Goal: Information Seeking & Learning: Find contact information

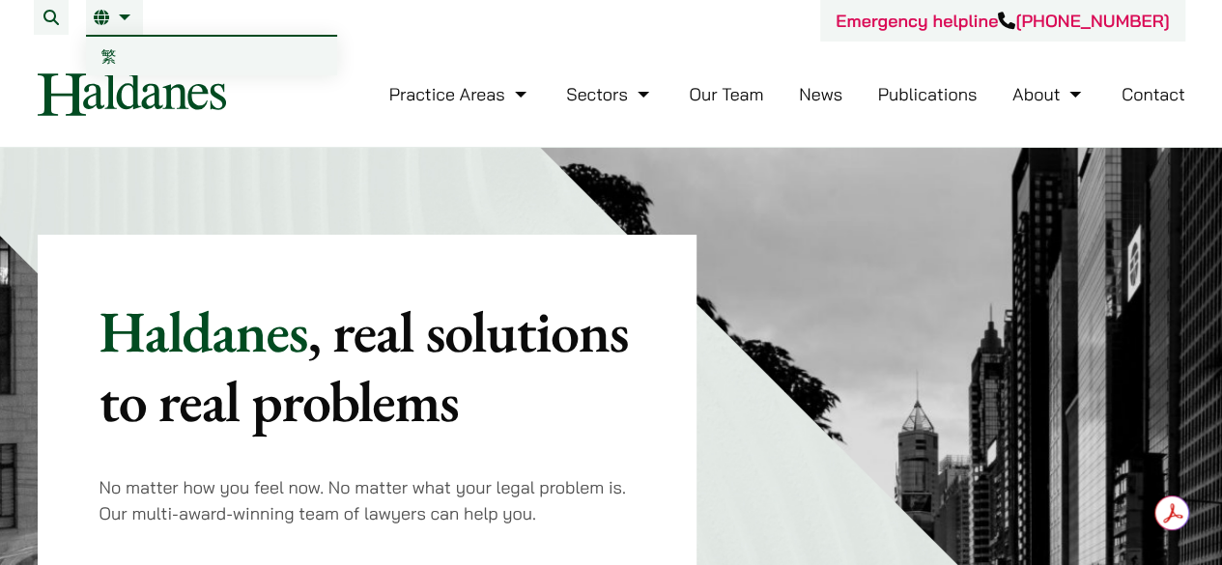
click at [128, 62] on link "繁" at bounding box center [211, 56] width 251 height 39
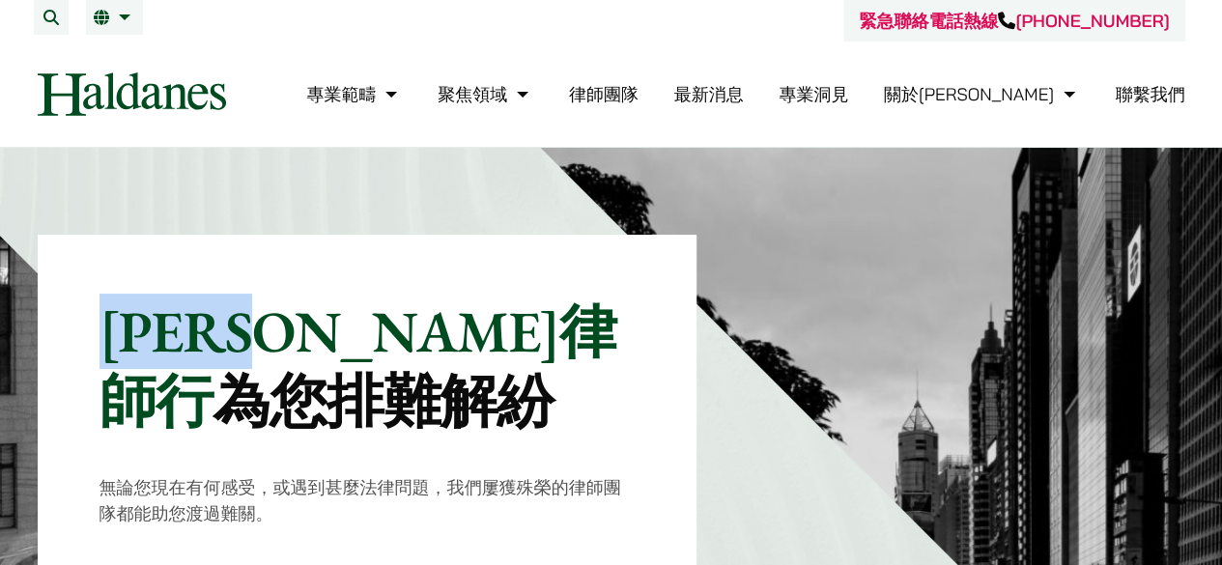
drag, startPoint x: 114, startPoint y: 322, endPoint x: 386, endPoint y: 327, distance: 272.5
click at [386, 327] on p "[PERSON_NAME]律師行 為您排難解紛" at bounding box center [368, 366] width 536 height 139
copy p "[PERSON_NAME]律師行"
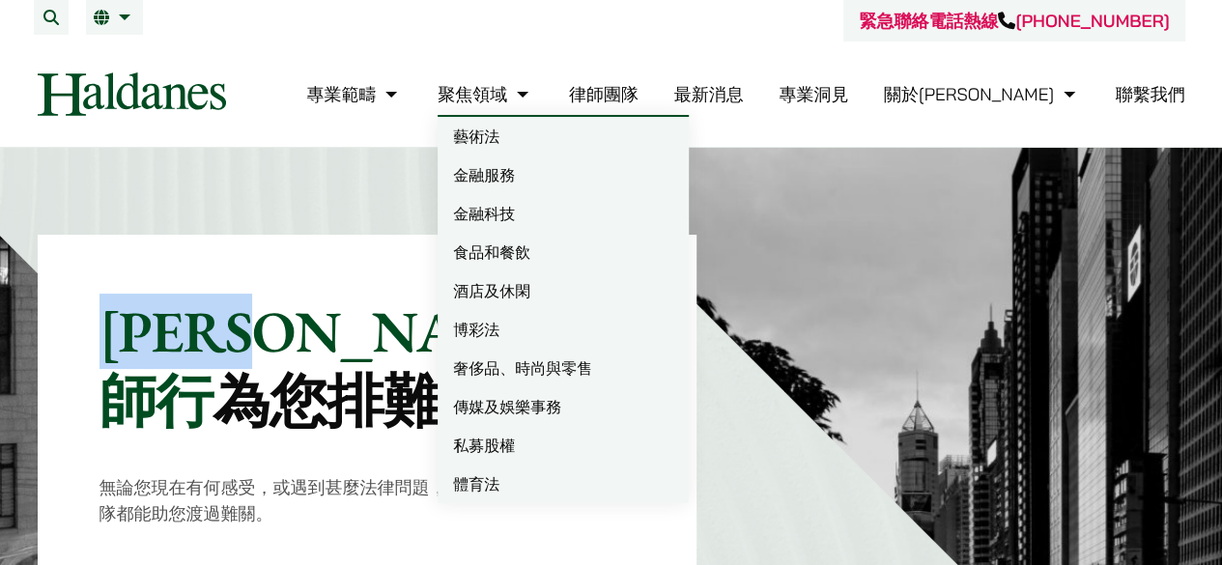
click at [639, 98] on link "律師團隊" at bounding box center [604, 94] width 70 height 22
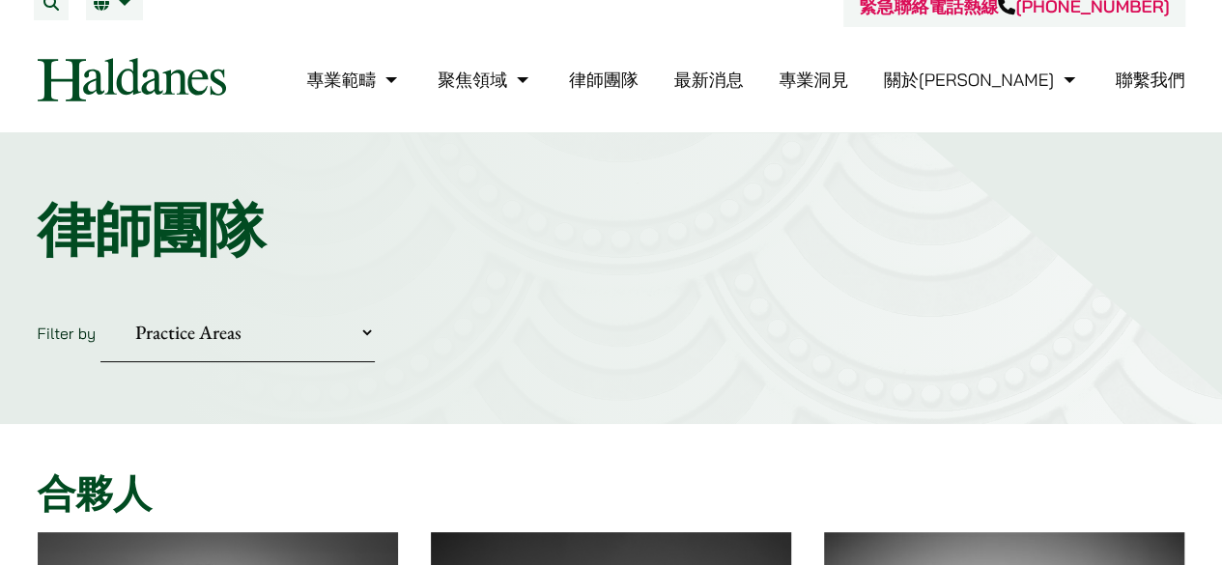
scroll to position [8, 0]
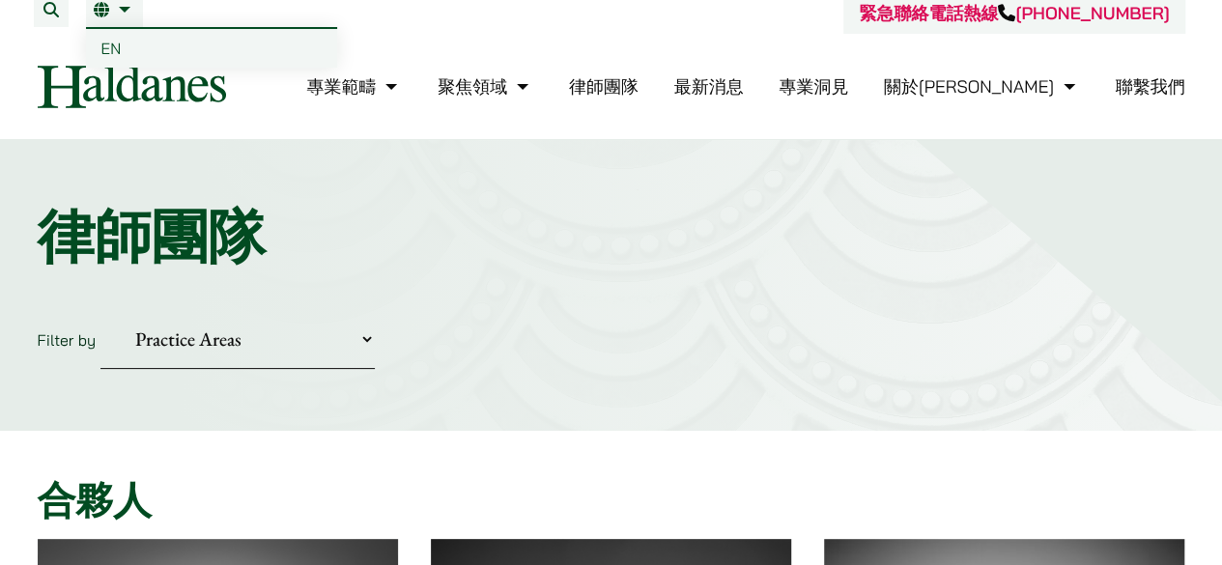
click at [133, 46] on link "EN" at bounding box center [211, 48] width 251 height 39
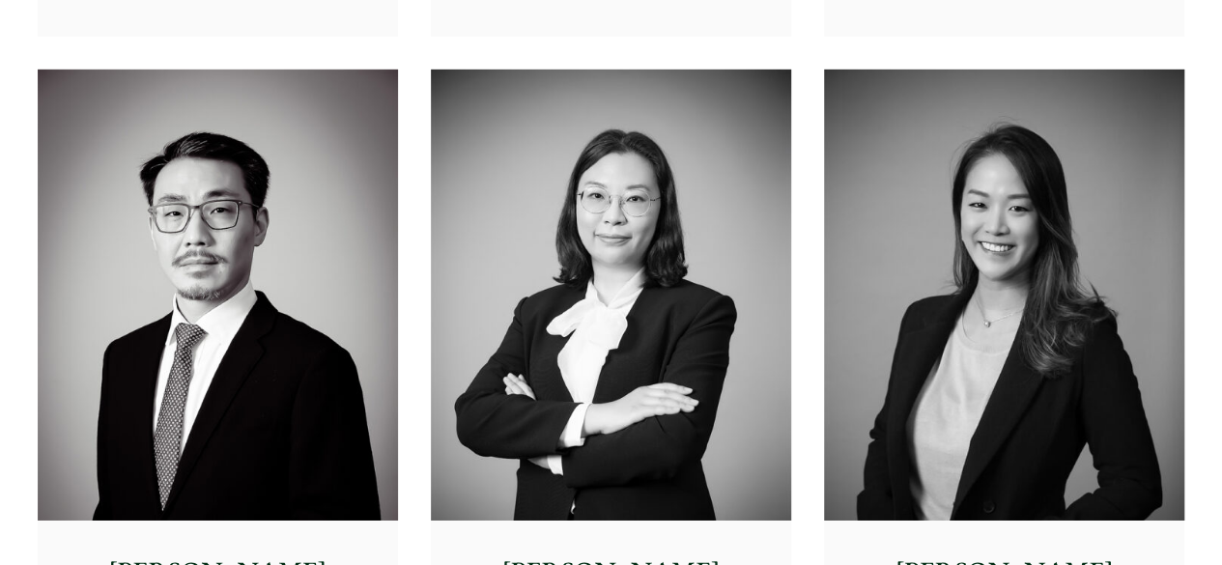
scroll to position [2976, 0]
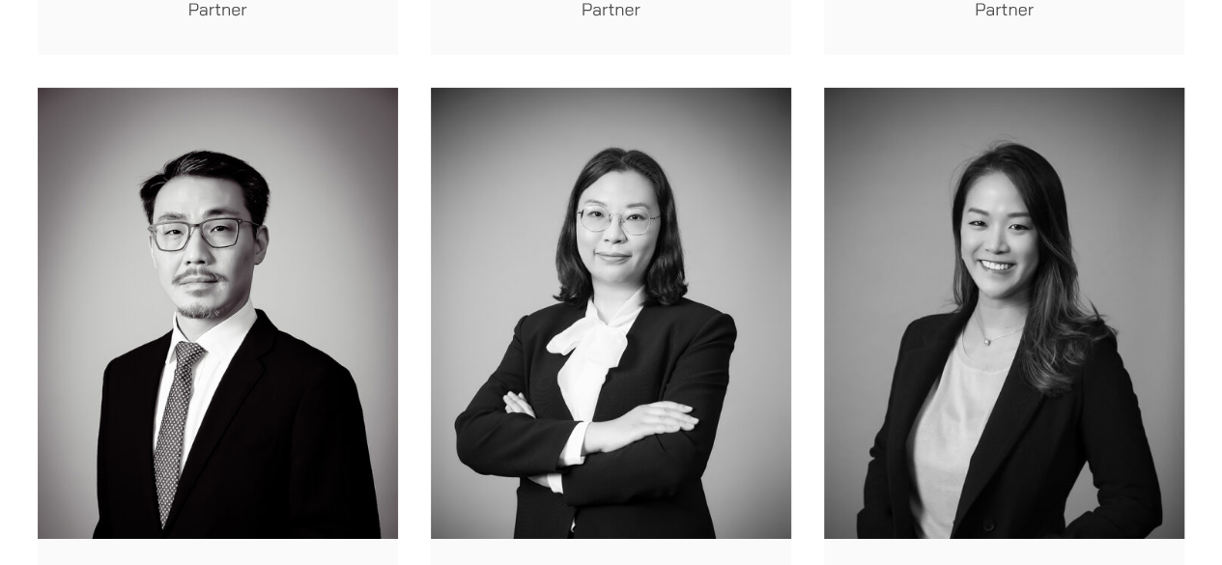
click at [658, 256] on img at bounding box center [611, 313] width 360 height 451
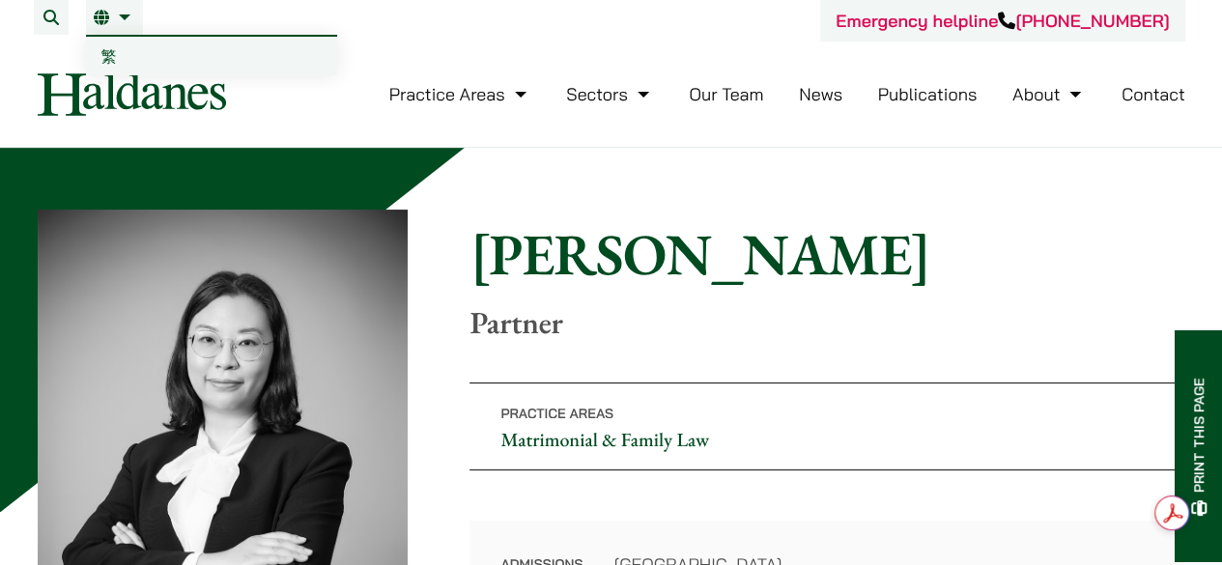
click at [135, 52] on link "繁" at bounding box center [211, 56] width 251 height 39
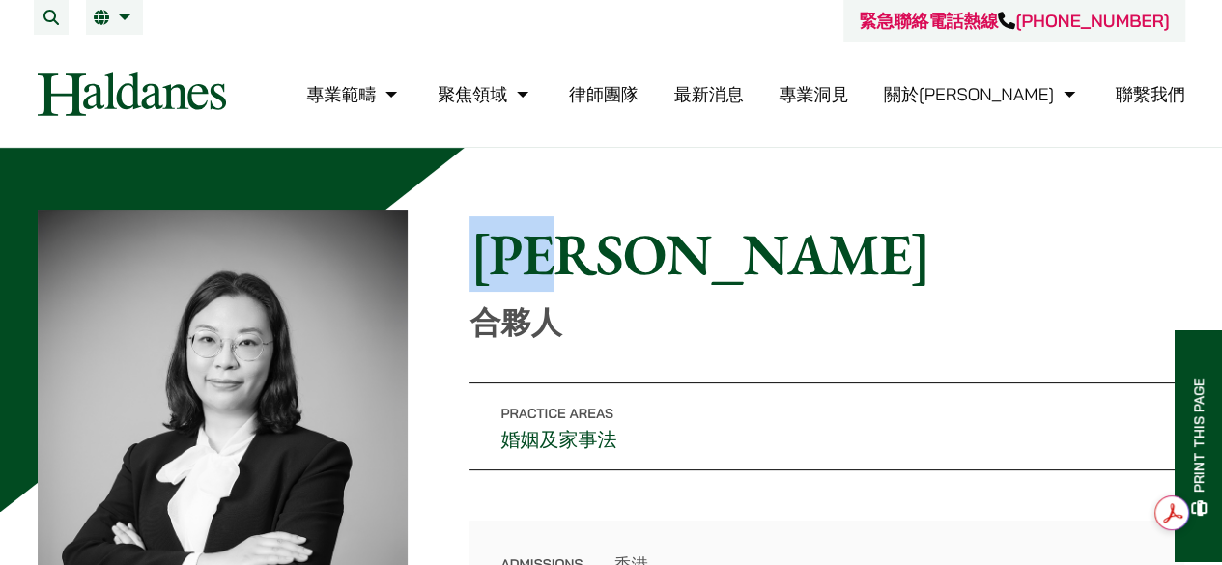
drag, startPoint x: 661, startPoint y: 257, endPoint x: 474, endPoint y: 265, distance: 186.6
click at [474, 265] on h1 "梁慧源" at bounding box center [827, 254] width 715 height 70
copy h1 "梁慧源"
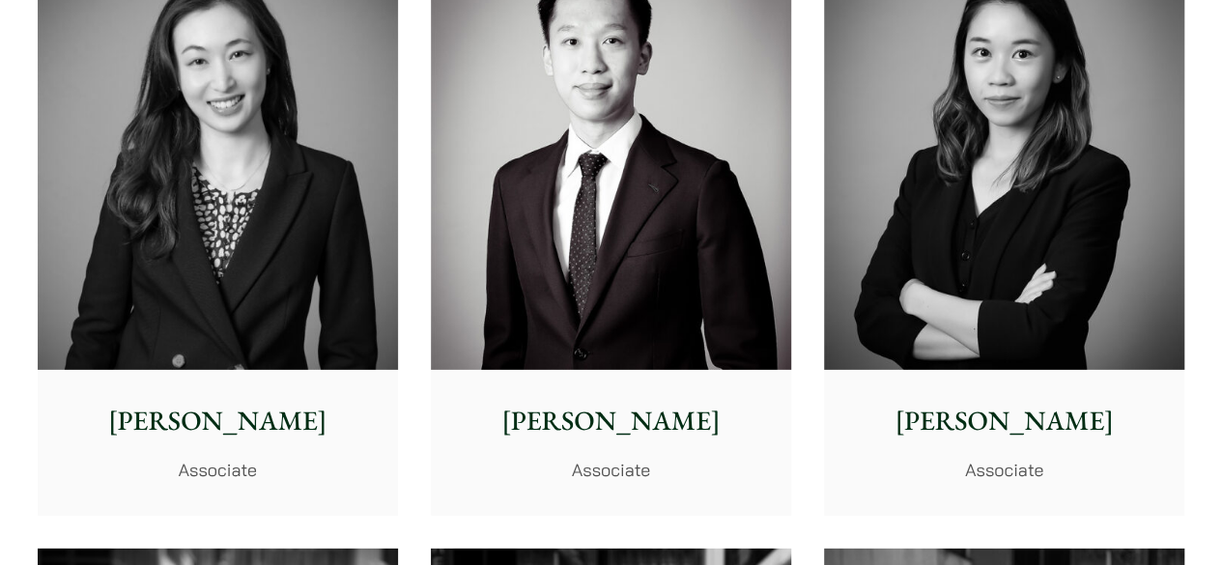
scroll to position [6435, 0]
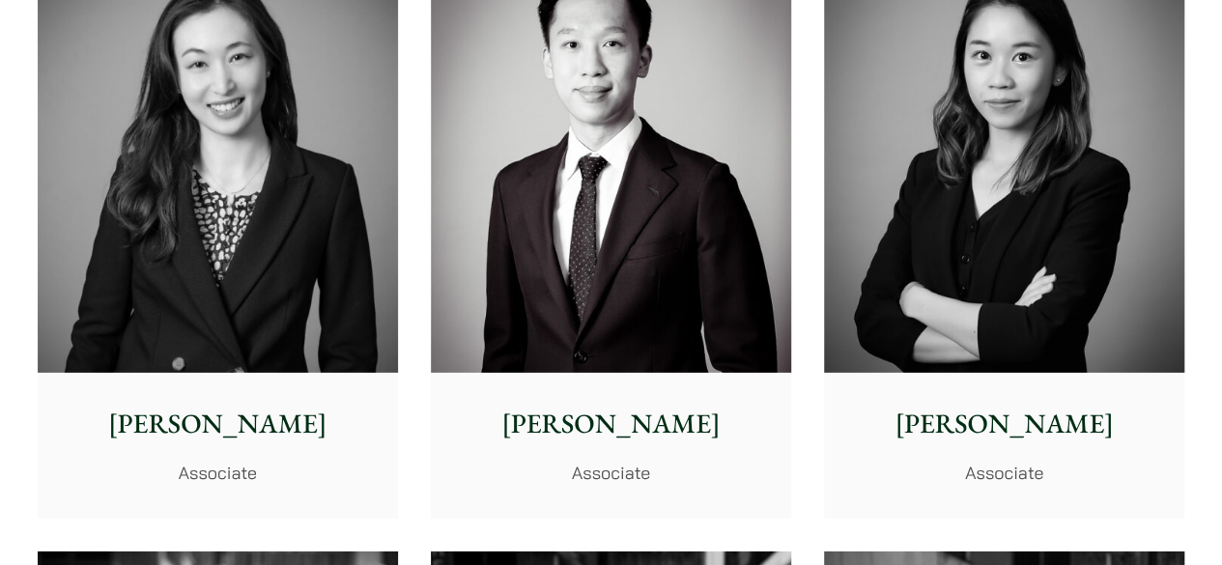
click at [299, 225] on img at bounding box center [218, 147] width 360 height 451
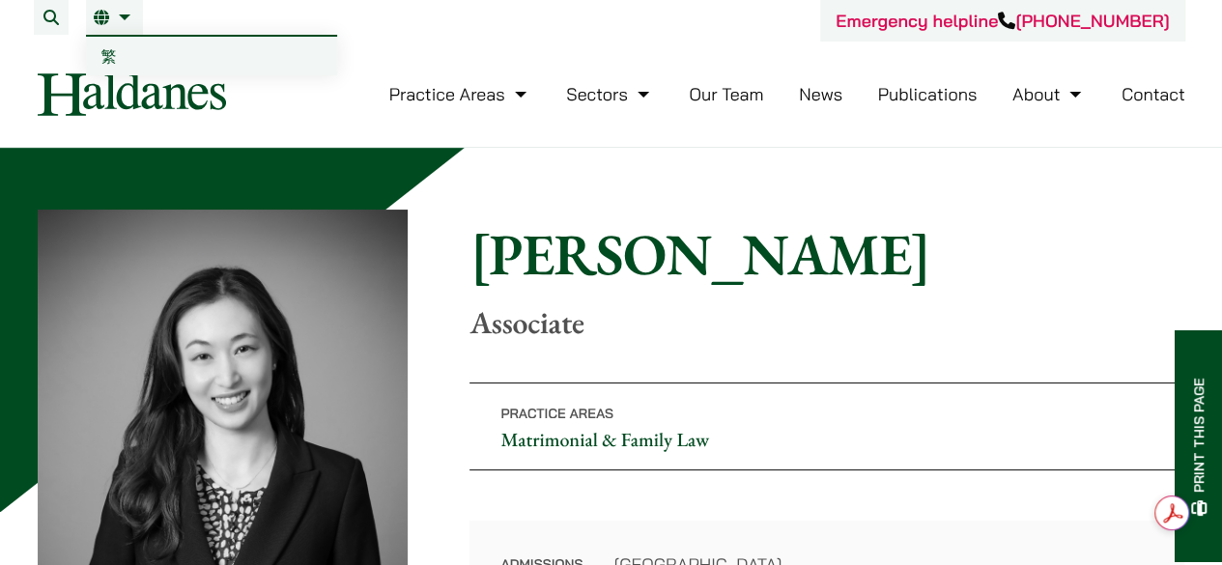
click at [110, 34] on li "EN 繁" at bounding box center [114, 17] width 57 height 35
click at [126, 52] on link "繁" at bounding box center [211, 56] width 251 height 39
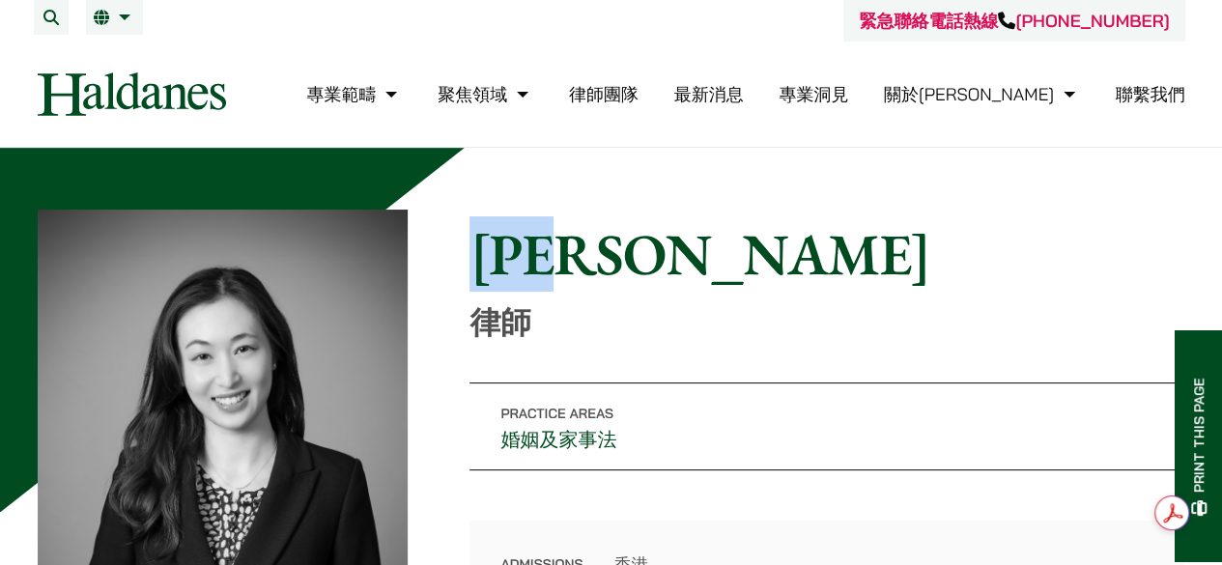
drag, startPoint x: 647, startPoint y: 238, endPoint x: 467, endPoint y: 254, distance: 181.4
click at [467, 254] on div "Home » Lawyers » [PERSON_NAME] [PERSON_NAME] 律師 Practice Areas 婚姻及家事法 Admission…" at bounding box center [612, 445] width 1148 height 470
copy h1 "[PERSON_NAME]"
